Goal: Task Accomplishment & Management: Use online tool/utility

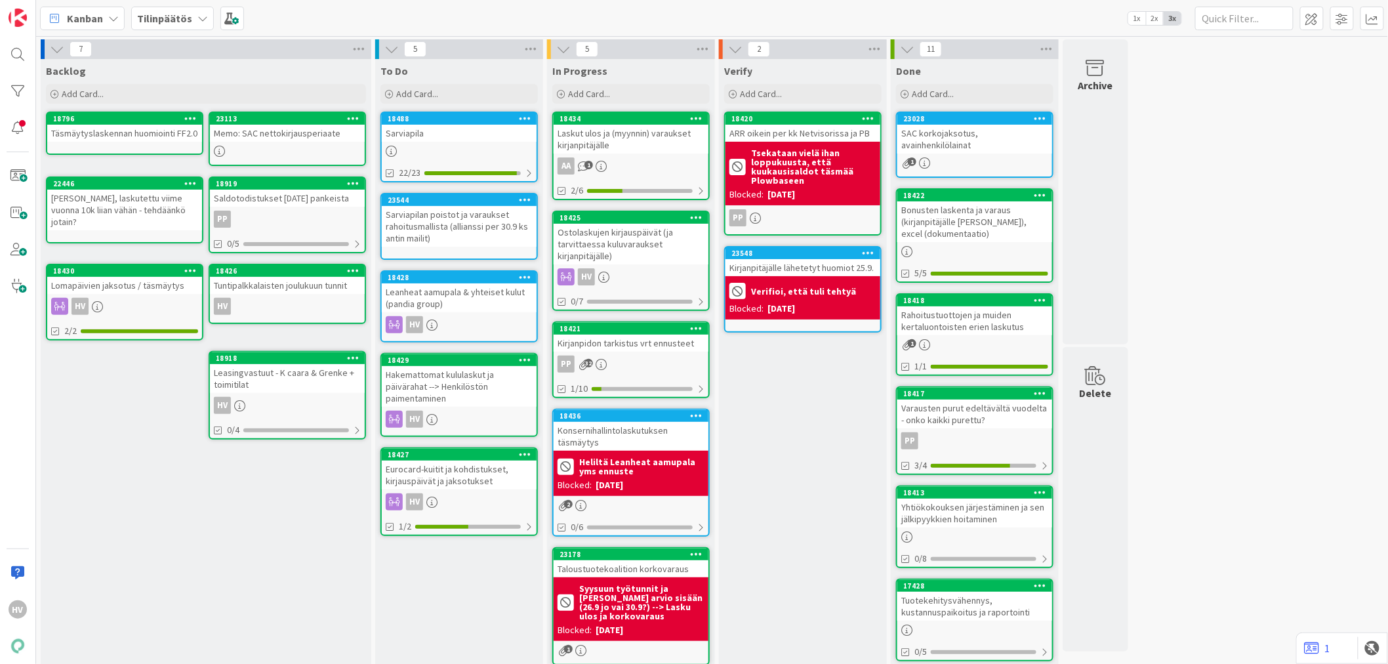
click at [173, 20] on b "Tilinpäätös" at bounding box center [164, 18] width 55 height 13
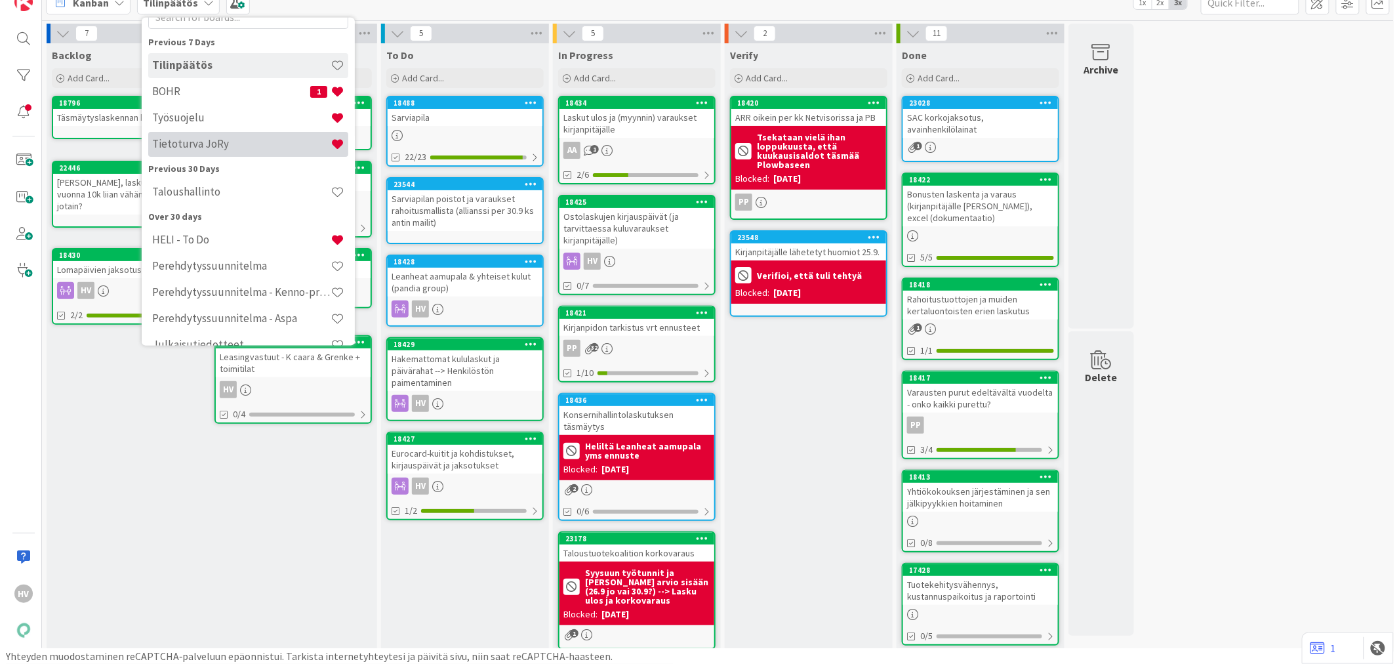
scroll to position [73, 0]
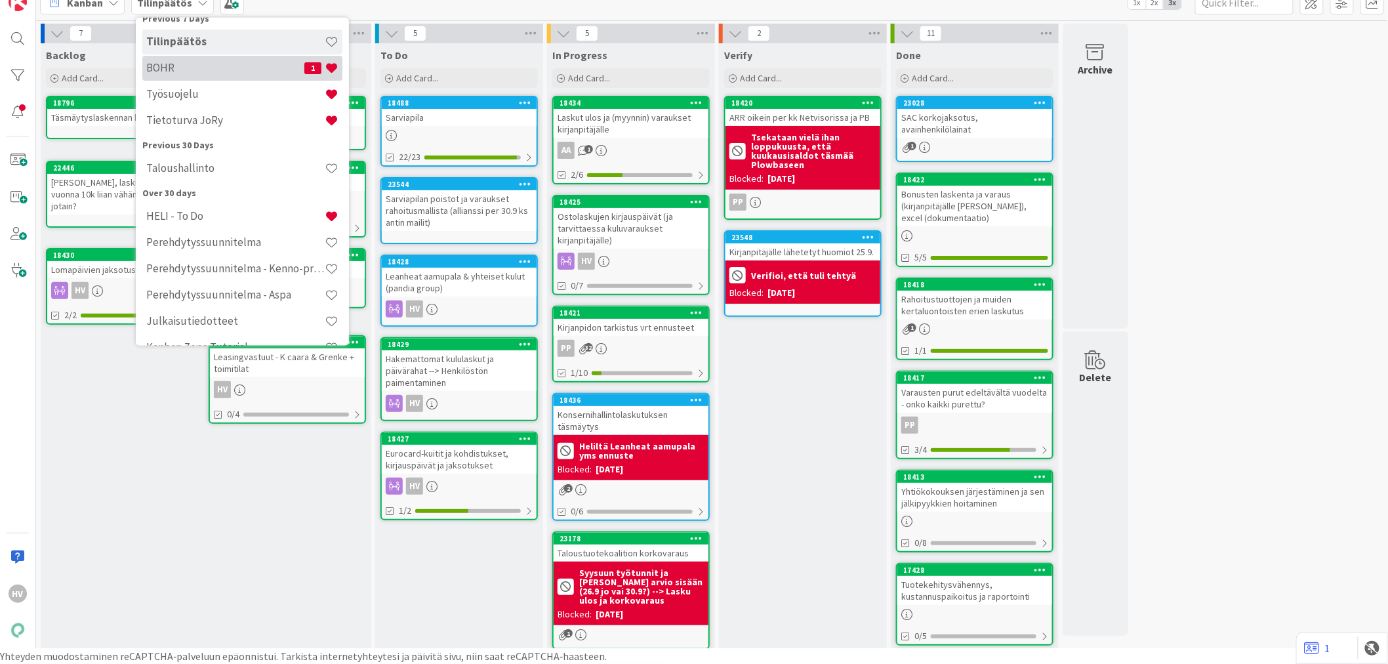
click at [173, 70] on h4 "BOHR" at bounding box center [225, 67] width 158 height 13
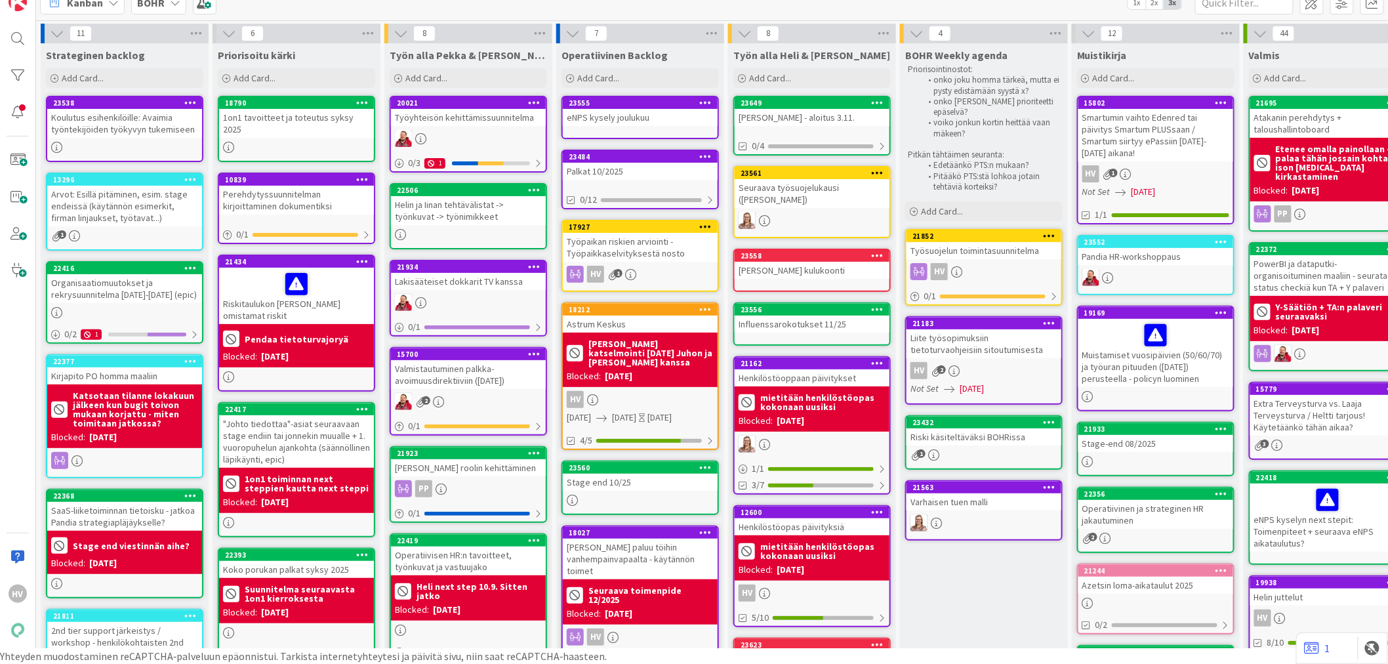
click at [639, 163] on div "Palkat 10/2025" at bounding box center [640, 171] width 155 height 17
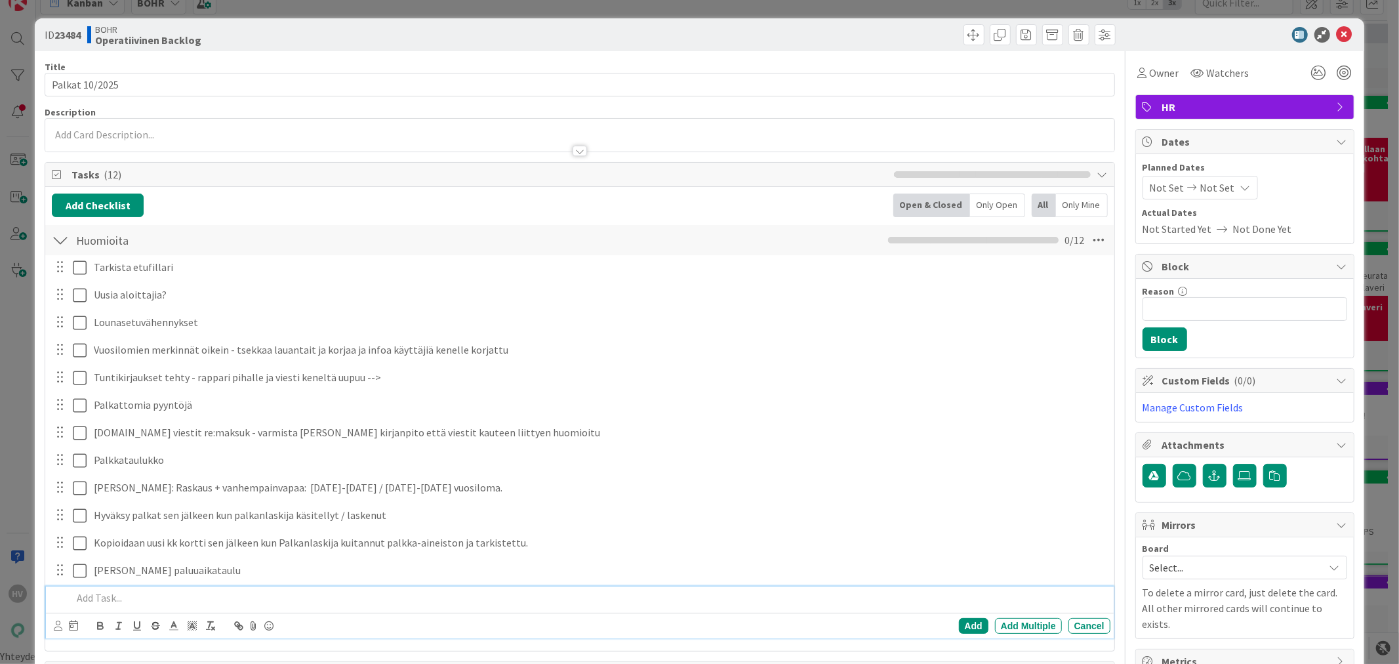
click at [152, 591] on p at bounding box center [588, 597] width 1032 height 15
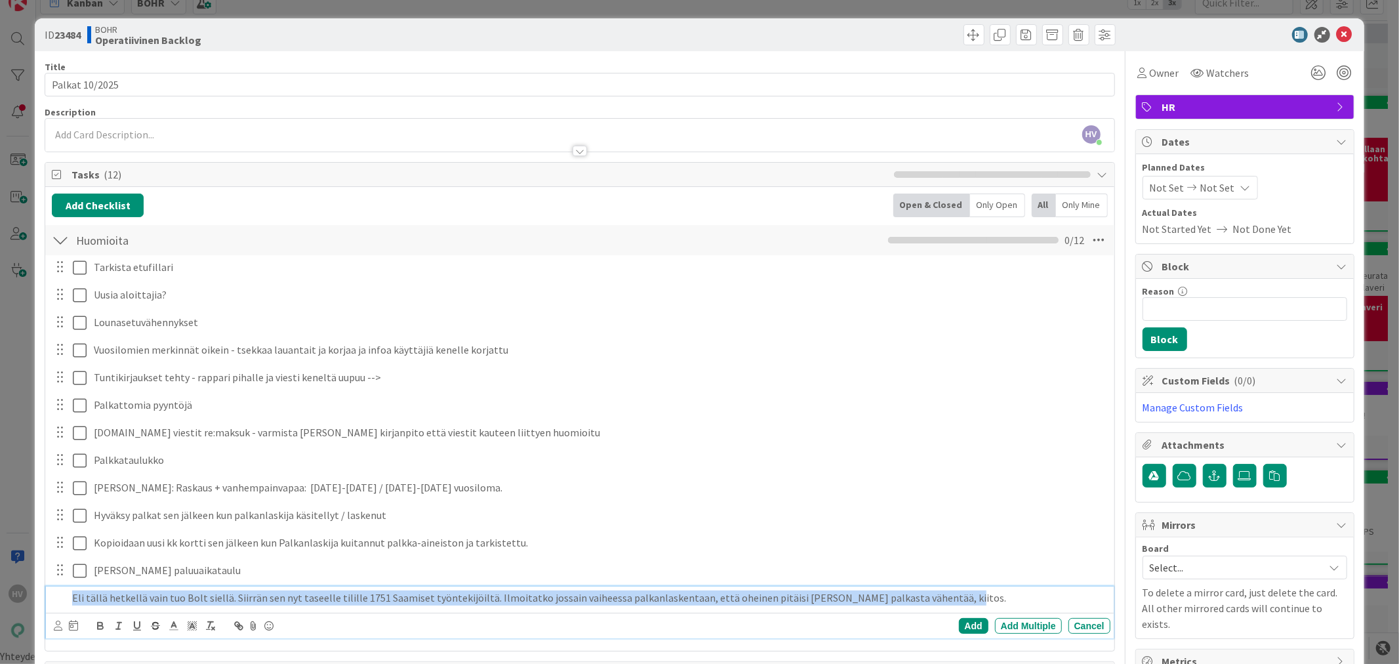
drag, startPoint x: 937, startPoint y: 598, endPoint x: 14, endPoint y: 601, distance: 922.8
click at [11, 601] on div "ID 23484 BOHR Operatiivinen Backlog Title 14 / 128 Palkat 10/2025 Description H…" at bounding box center [699, 332] width 1399 height 664
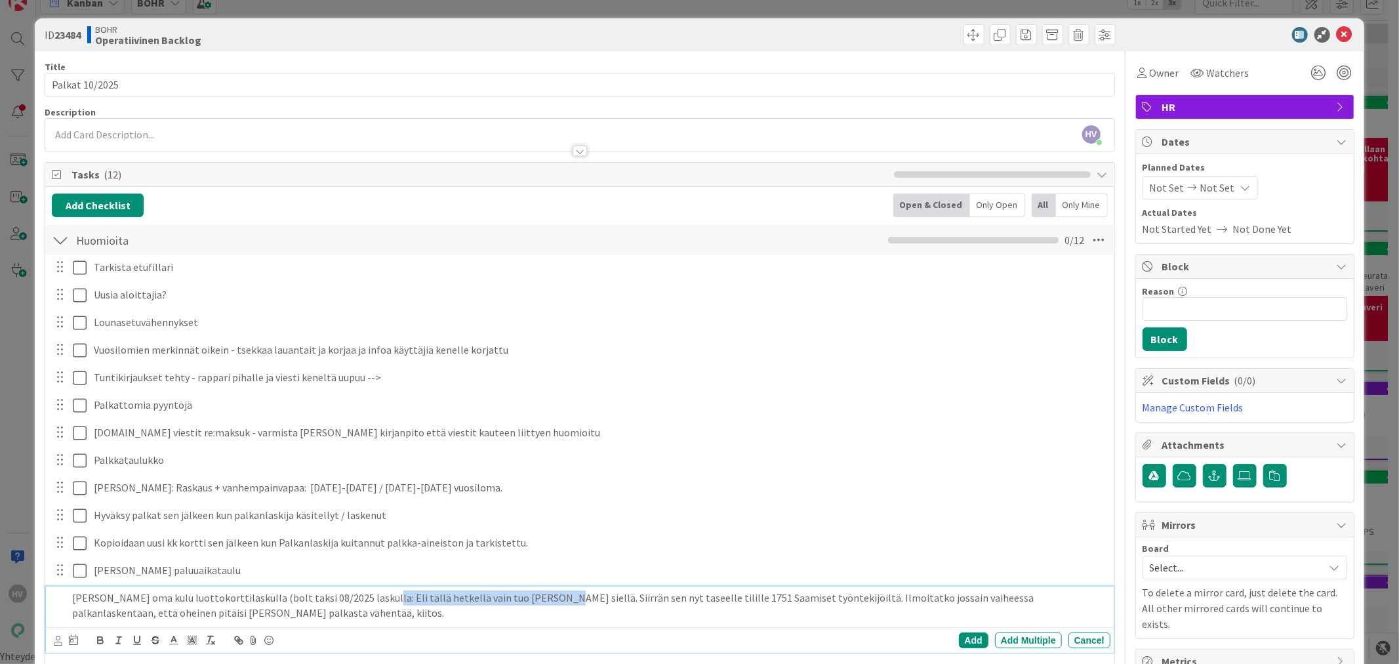
drag, startPoint x: 497, startPoint y: 597, endPoint x: 366, endPoint y: 599, distance: 131.2
click at [366, 599] on p "[PERSON_NAME] oma kulu luottokorttilaskulla (bolt taksi 08/2025 laskulla: Eli t…" at bounding box center [588, 605] width 1032 height 30
drag, startPoint x: 617, startPoint y: 597, endPoint x: 367, endPoint y: 600, distance: 249.9
click at [367, 600] on p "[PERSON_NAME] oma kulu luottokorttilaskulla (bolt taksi 08/2025 laskulla: Siirr…" at bounding box center [588, 605] width 1032 height 30
click at [394, 600] on p "[PERSON_NAME] oma kulu luottokorttilaskulla (bolt taksi 08/2025 laskulla: Siirr…" at bounding box center [588, 605] width 1032 height 30
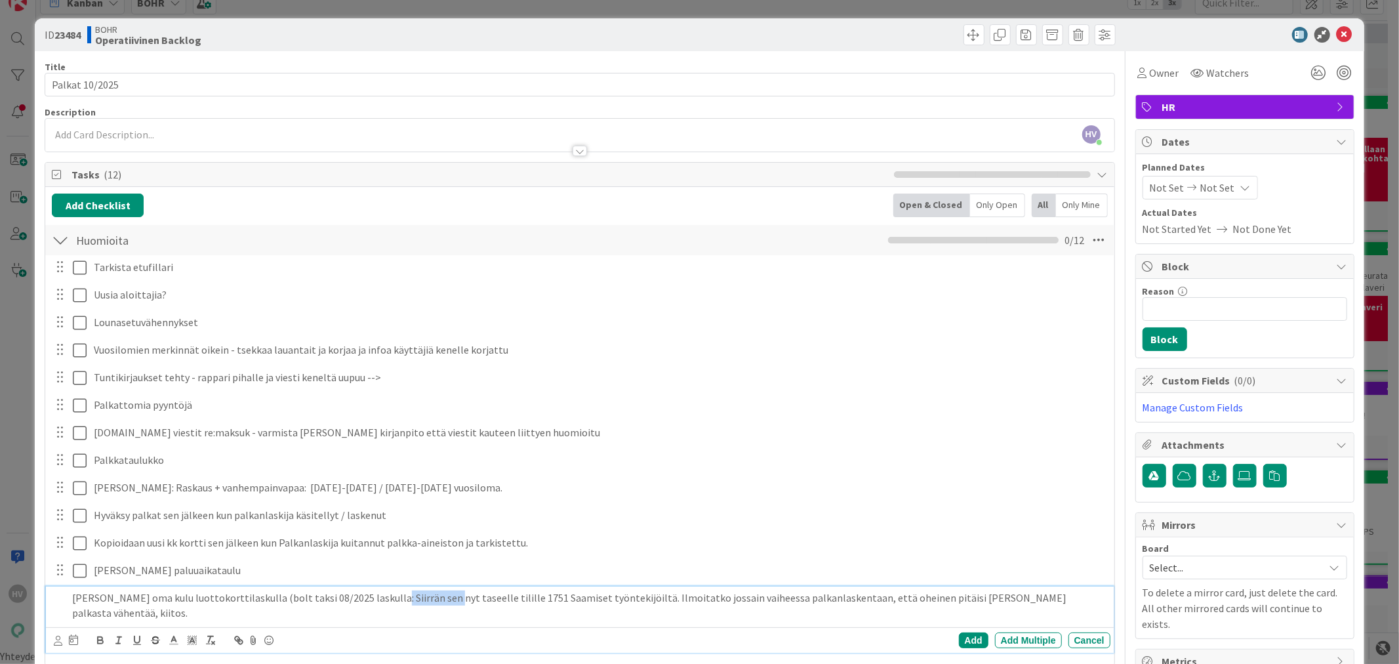
drag, startPoint x: 425, startPoint y: 599, endPoint x: 374, endPoint y: 597, distance: 51.2
click at [374, 597] on p "[PERSON_NAME] oma kulu luottokorttilaskulla (bolt taksi 08/2025 laskulla: Siirr…" at bounding box center [588, 605] width 1032 height 30
click at [595, 598] on p "[PERSON_NAME] oma kulu luottokorttilaskulla (bolt taksi 08/2025 laskulla: Siirr…" at bounding box center [588, 605] width 1032 height 30
click at [928, 595] on p "[PERSON_NAME] oma kulu luottokorttilaskulla (bolt taksi 08/2025 laskulla: Siirr…" at bounding box center [588, 605] width 1032 height 30
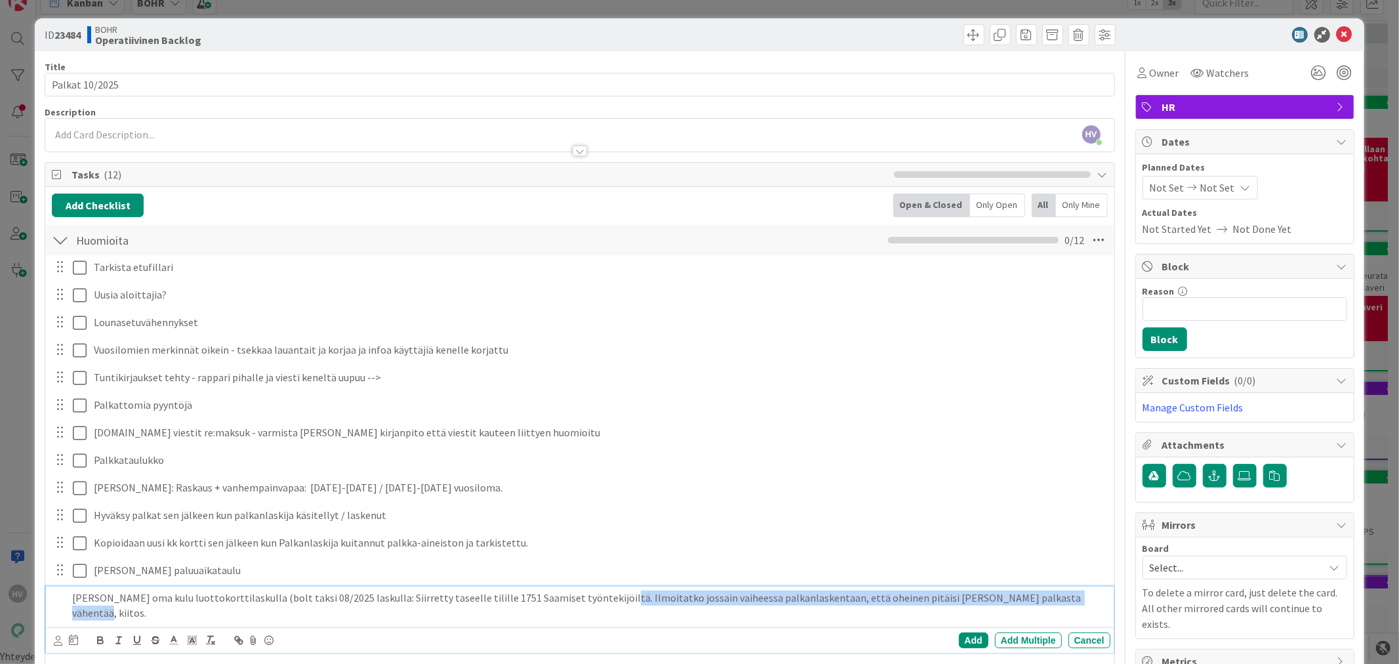
drag, startPoint x: 1064, startPoint y: 597, endPoint x: 591, endPoint y: 598, distance: 472.9
click at [591, 598] on p "[PERSON_NAME] oma kulu luottokorttilaskulla (bolt taksi 08/2025 laskulla: Siirr…" at bounding box center [588, 605] width 1032 height 30
